Goal: Transaction & Acquisition: Purchase product/service

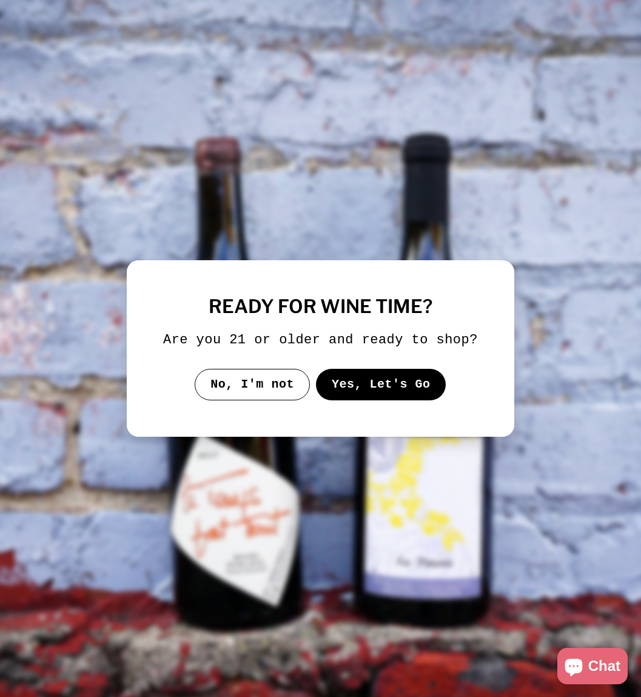
click at [380, 395] on button "Yes, Let's Go" at bounding box center [381, 385] width 130 height 32
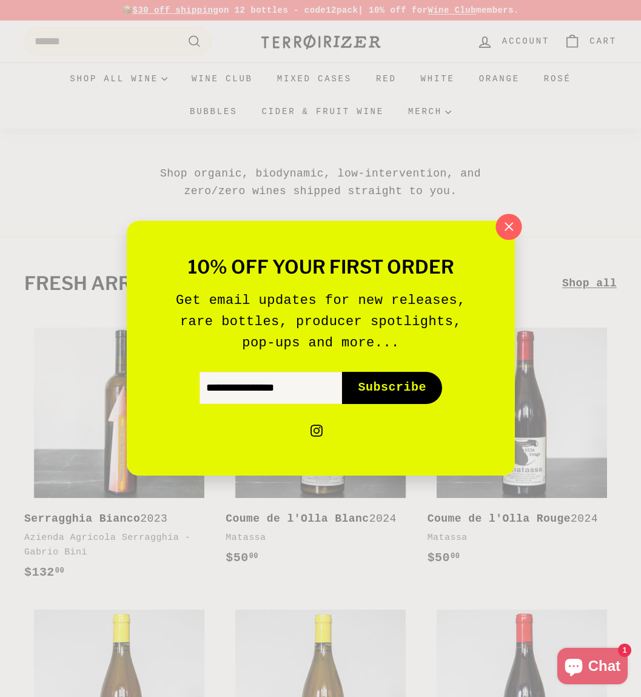
click at [505, 228] on icon "button" at bounding box center [508, 227] width 18 height 18
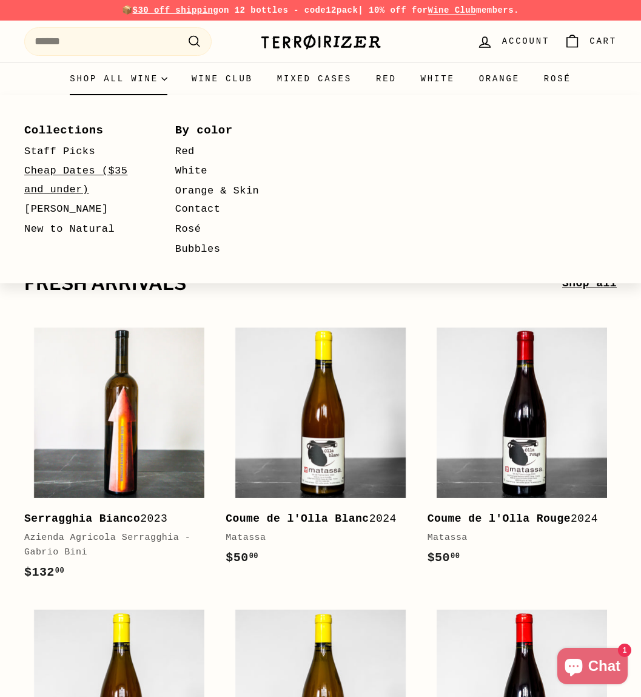
click at [79, 178] on link "Cheap Dates ($35 and under)" at bounding box center [82, 180] width 116 height 38
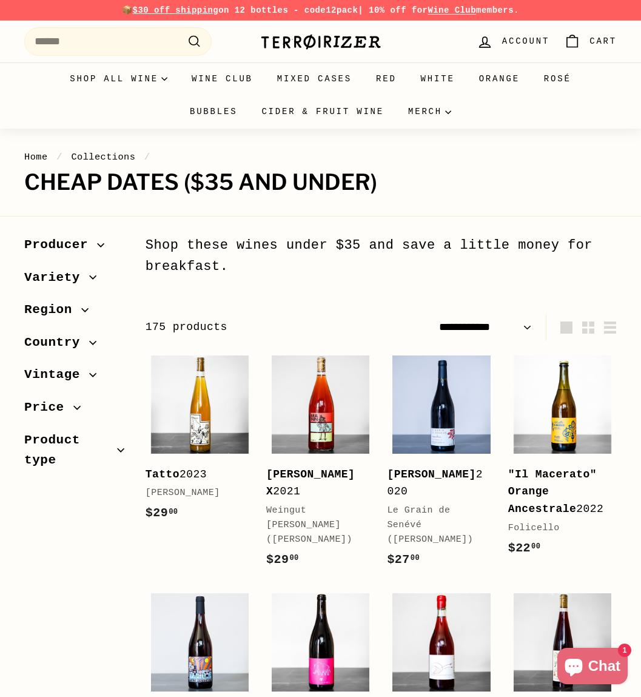
select select "**********"
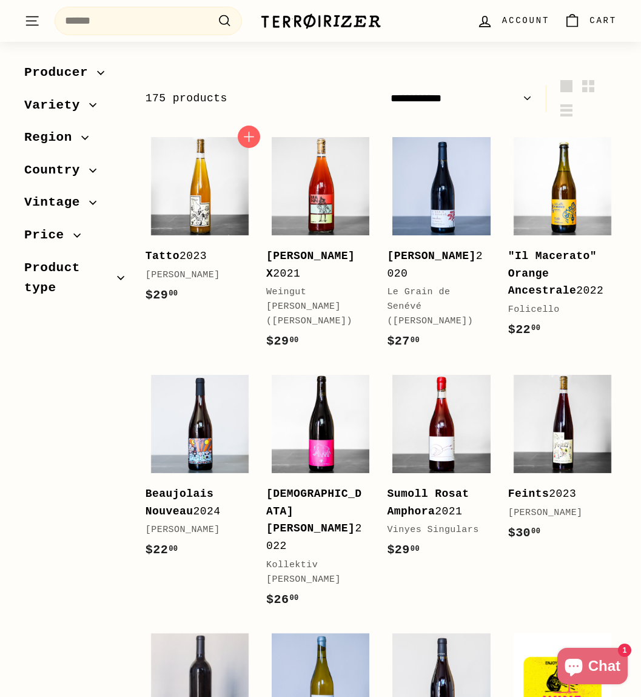
scroll to position [242, 0]
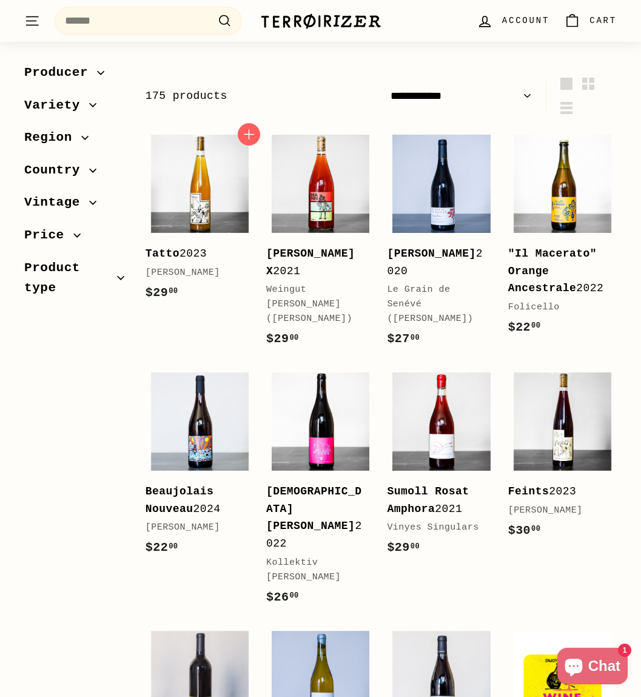
click at [180, 252] on div "Tatto 2023" at bounding box center [194, 254] width 96 height 18
click at [197, 256] on div "Tatto 2023" at bounding box center [194, 254] width 96 height 18
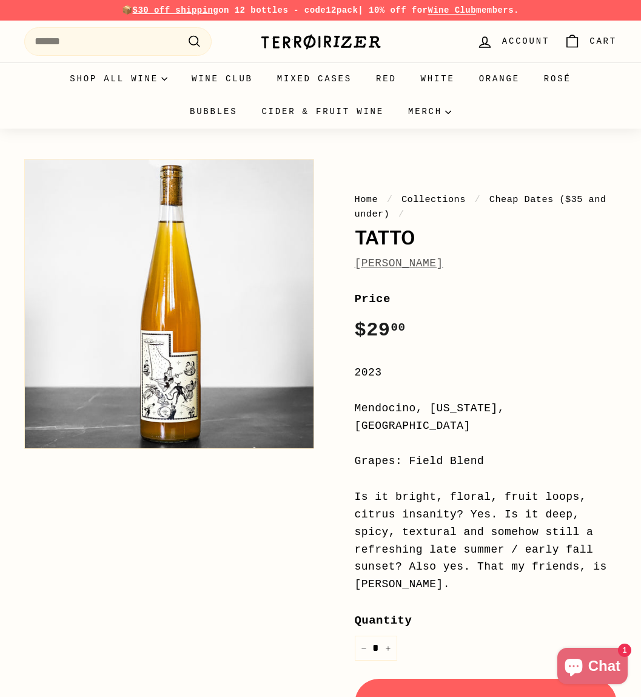
click at [153, 383] on button "Zoom" at bounding box center [169, 304] width 289 height 289
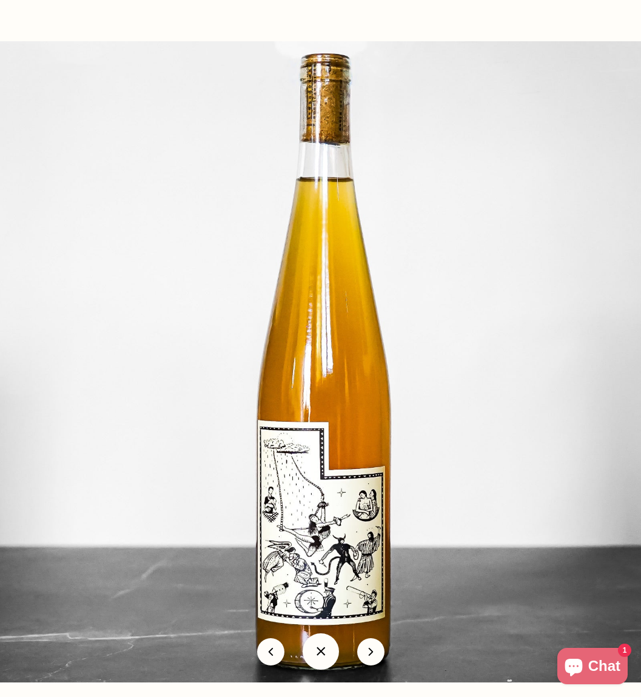
click at [153, 383] on img at bounding box center [320, 361] width 641 height 641
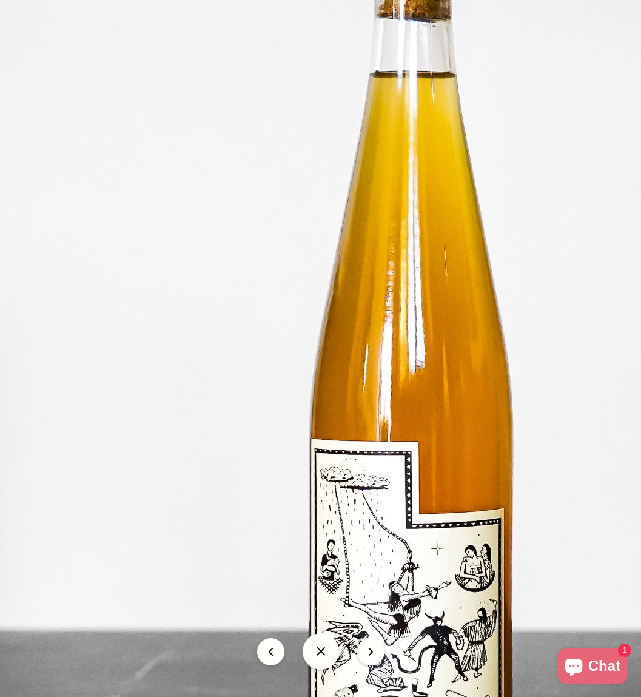
click at [153, 383] on img at bounding box center [406, 350] width 970 height 970
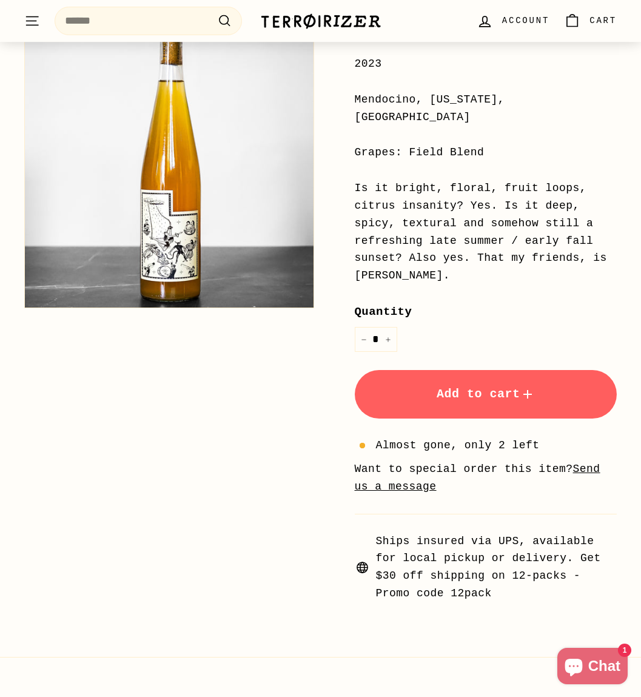
scroll to position [309, 0]
click at [524, 386] on icon "submit" at bounding box center [527, 393] width 15 height 15
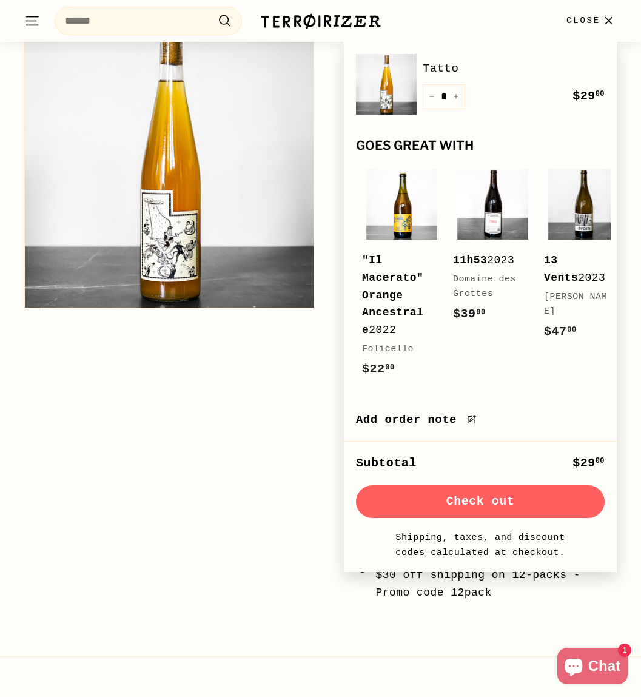
click at [506, 505] on button "Check out" at bounding box center [480, 501] width 249 height 33
